Goal: Navigation & Orientation: Find specific page/section

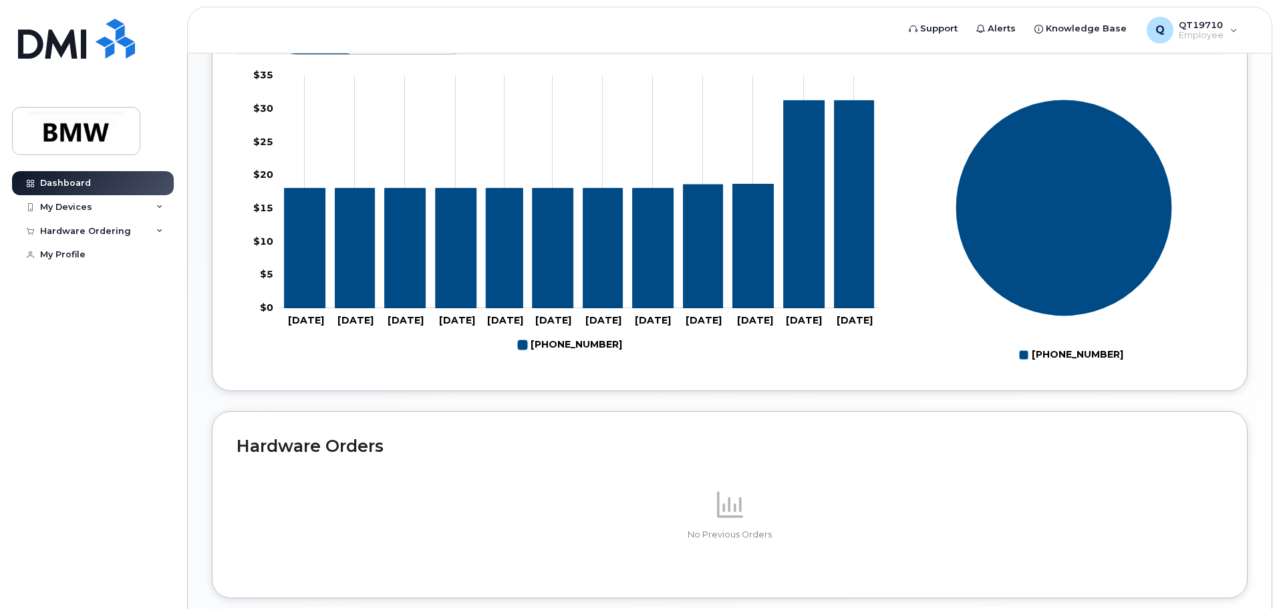
scroll to position [402, 0]
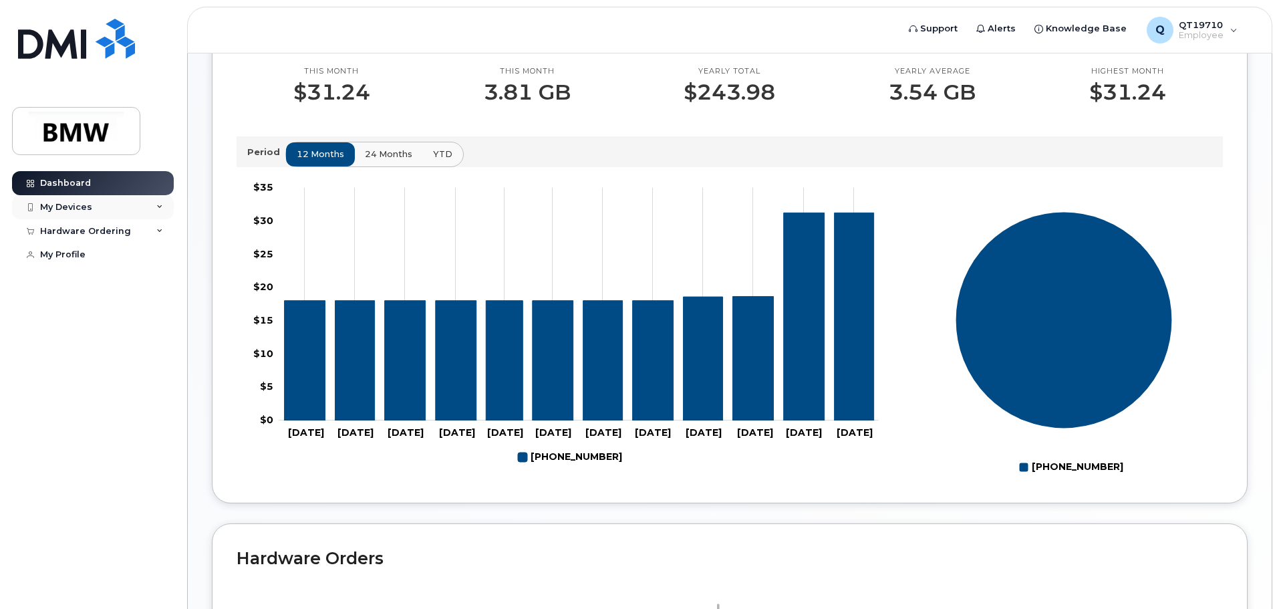
click at [62, 206] on div "My Devices" at bounding box center [66, 207] width 52 height 11
click at [53, 233] on div "Hardware Ordering" at bounding box center [85, 231] width 91 height 11
click at [48, 253] on div "My Profile" at bounding box center [62, 254] width 45 height 11
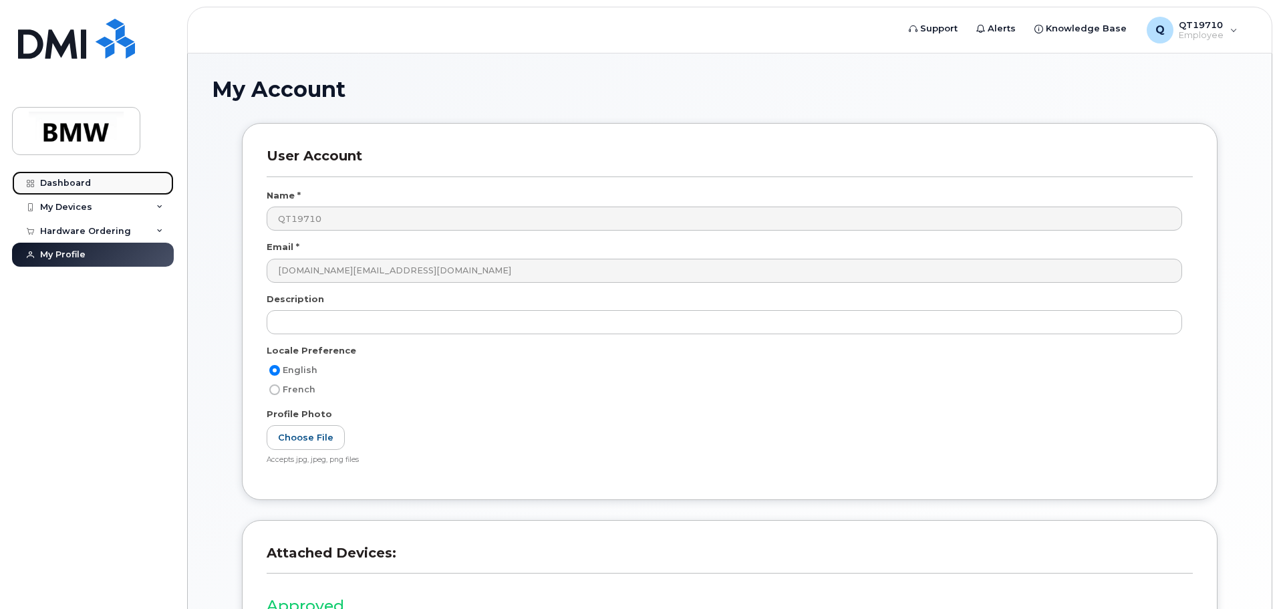
click at [53, 181] on div "Dashboard" at bounding box center [65, 183] width 51 height 11
